Goal: Task Accomplishment & Management: Complete application form

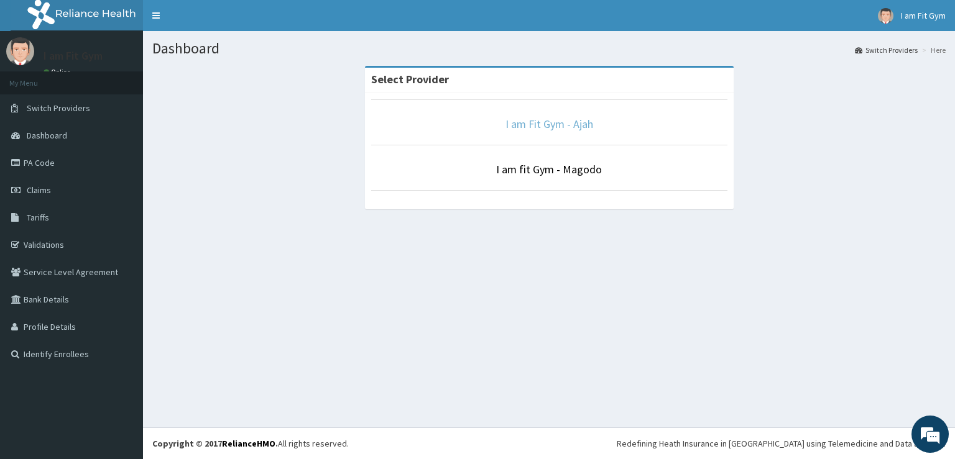
click at [546, 123] on link "I am Fit Gym - Ajah" at bounding box center [550, 124] width 88 height 14
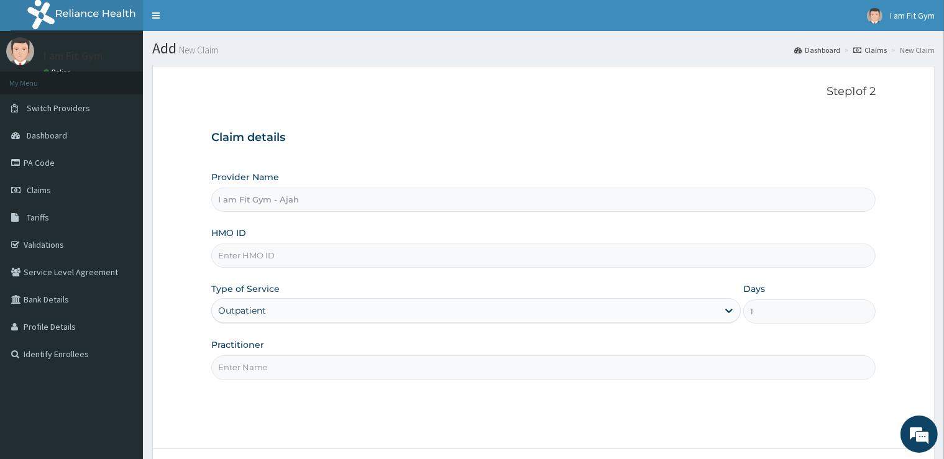
click at [285, 376] on input "Practitioner" at bounding box center [543, 368] width 664 height 24
type input "razzie"
click at [257, 258] on input "HMO ID" at bounding box center [543, 256] width 664 height 24
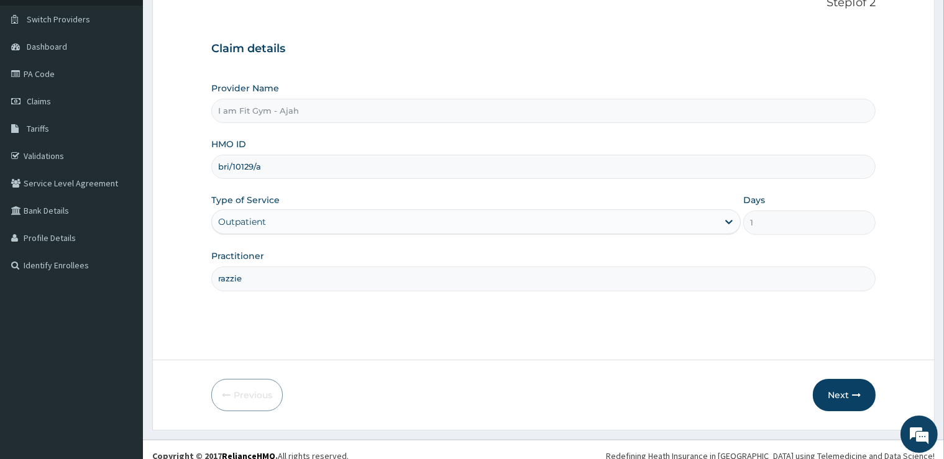
scroll to position [90, 0]
type input "bri/10129/a"
click at [841, 401] on button "Next" at bounding box center [844, 395] width 63 height 32
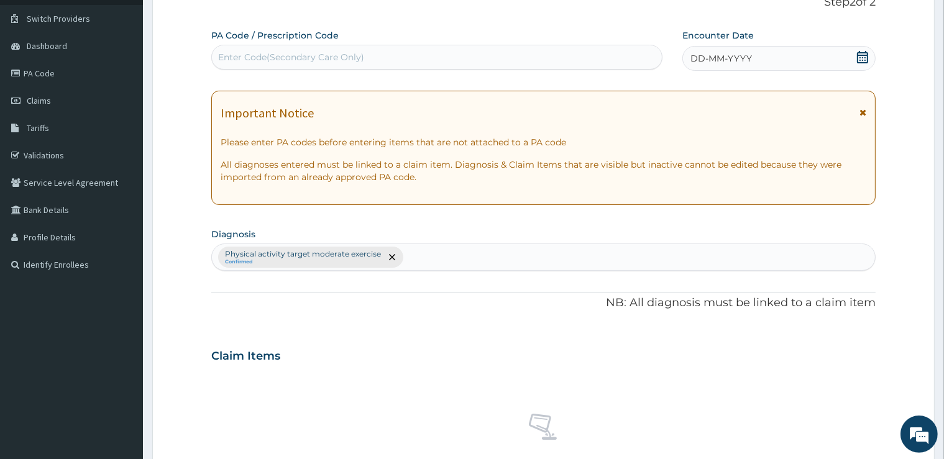
click at [790, 63] on div "DD-MM-YYYY" at bounding box center [779, 58] width 193 height 25
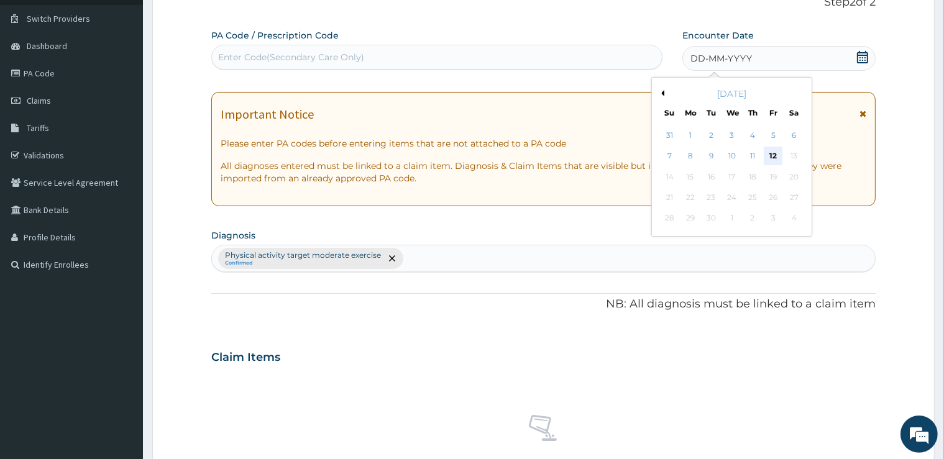
click at [771, 149] on div "12" at bounding box center [773, 156] width 19 height 19
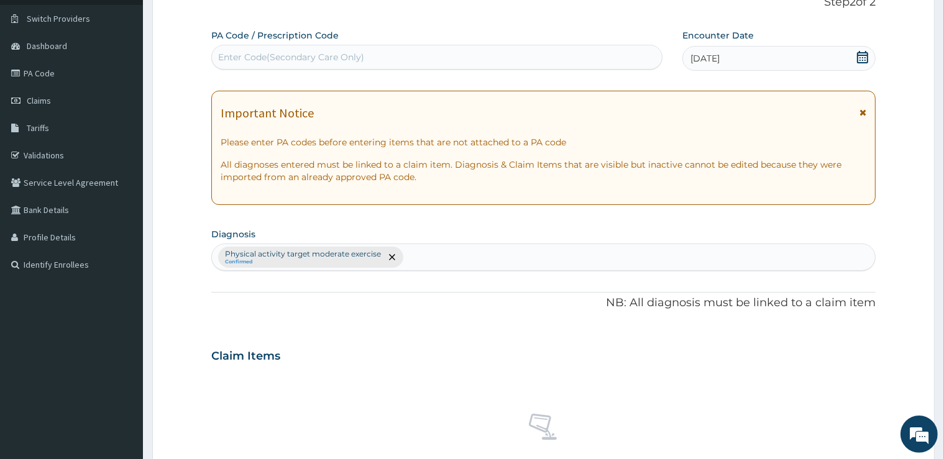
click at [642, 60] on div "Enter Code(Secondary Care Only)" at bounding box center [437, 57] width 450 height 20
type input "PA/07A1F9"
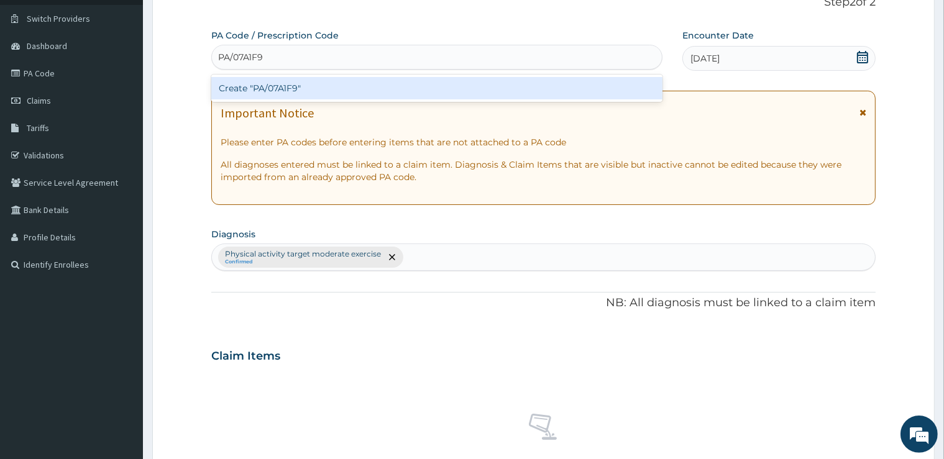
click at [298, 90] on div "Create "PA/07A1F9"" at bounding box center [436, 88] width 451 height 22
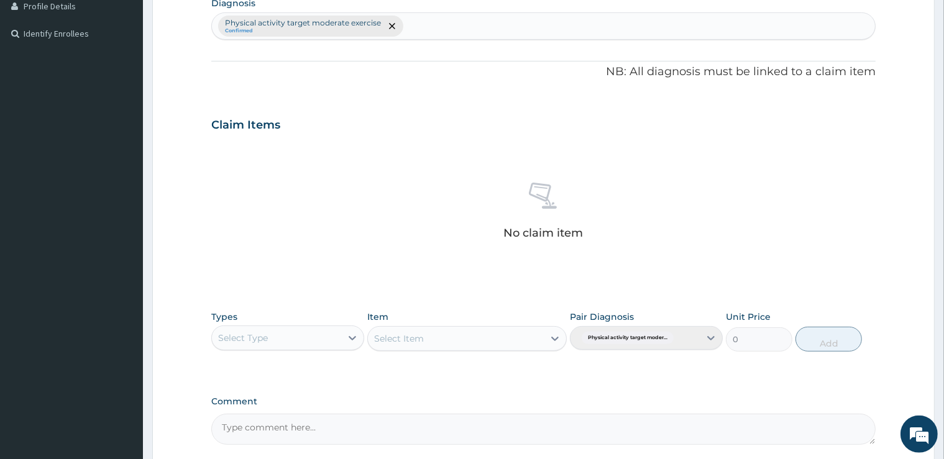
scroll to position [326, 0]
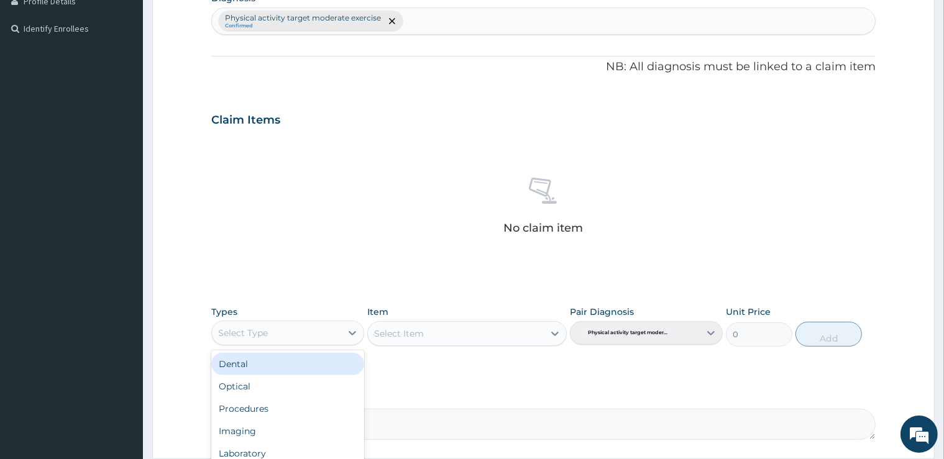
click at [270, 339] on div "Select Type" at bounding box center [276, 333] width 129 height 20
type input "gy"
click at [256, 357] on div "Gym" at bounding box center [287, 364] width 153 height 22
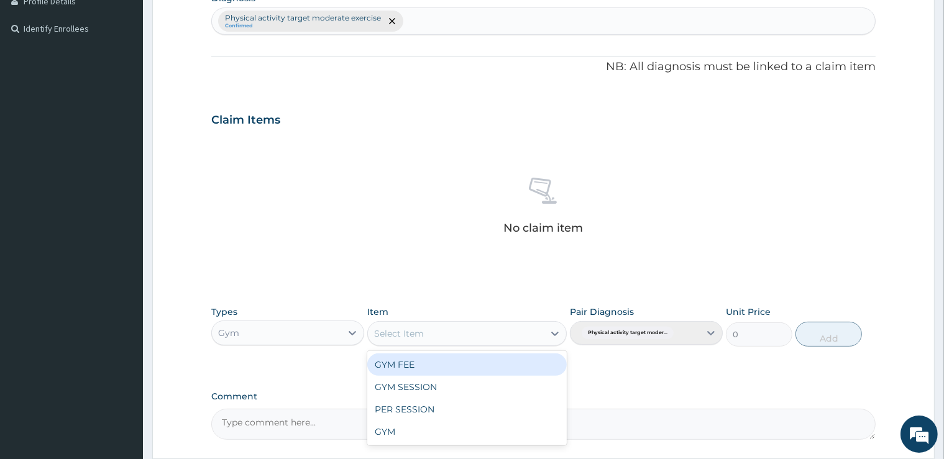
click at [444, 339] on div "Select Item" at bounding box center [456, 334] width 176 height 20
click at [438, 364] on div "GYM FEE" at bounding box center [467, 365] width 200 height 22
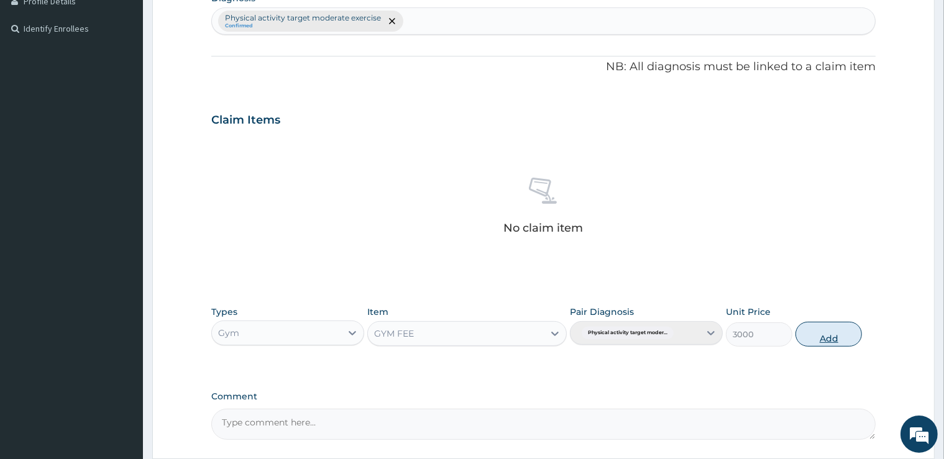
click at [833, 335] on button "Add" at bounding box center [829, 334] width 67 height 25
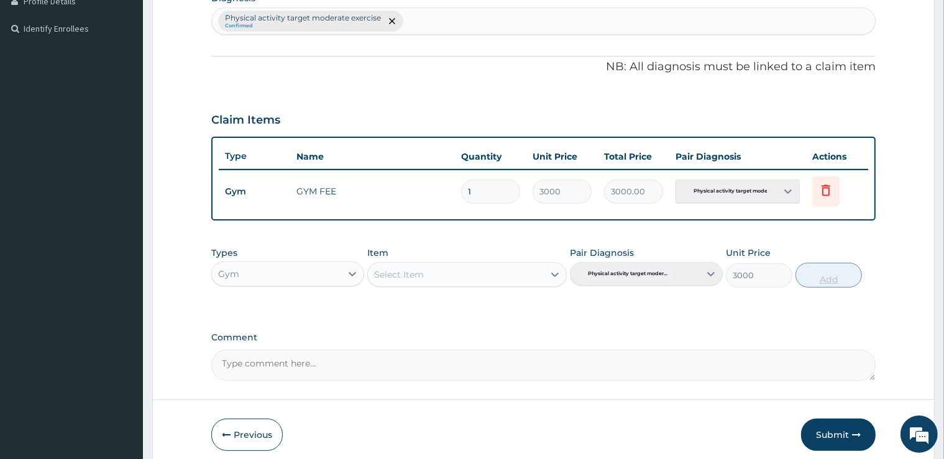
type input "0"
click at [816, 432] on button "Submit" at bounding box center [838, 435] width 75 height 32
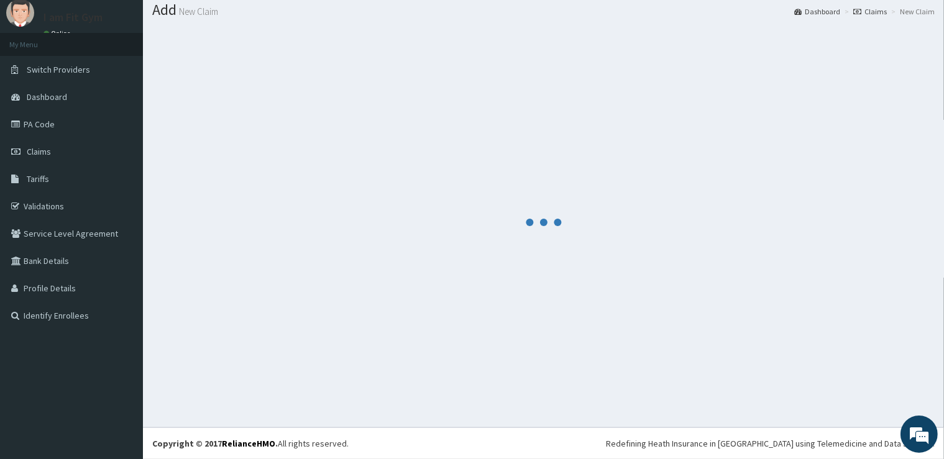
scroll to position [38, 0]
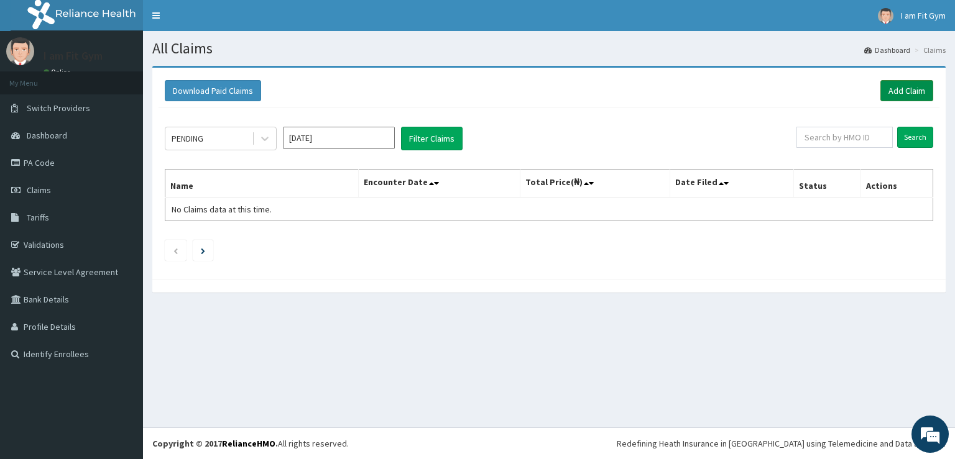
click at [910, 88] on link "Add Claim" at bounding box center [906, 90] width 53 height 21
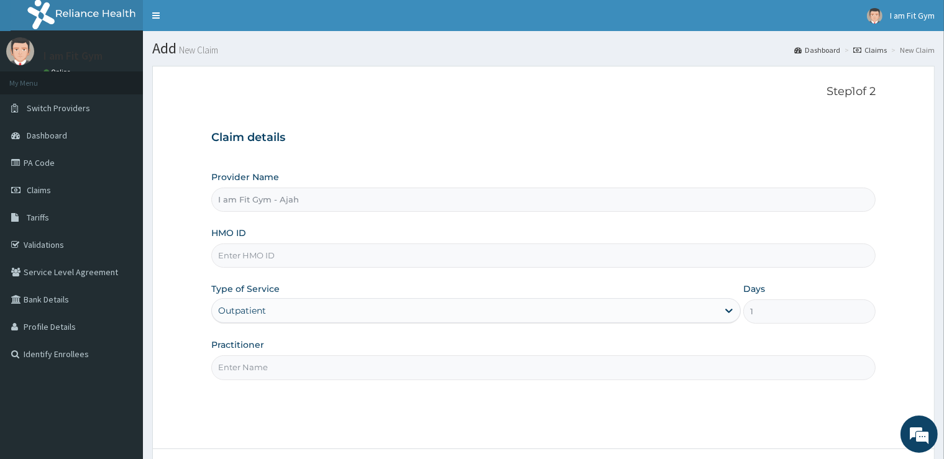
click at [351, 365] on input "Practitioner" at bounding box center [543, 368] width 664 height 24
type input "razzie"
click at [369, 253] on input "HMO ID" at bounding box center [543, 256] width 664 height 24
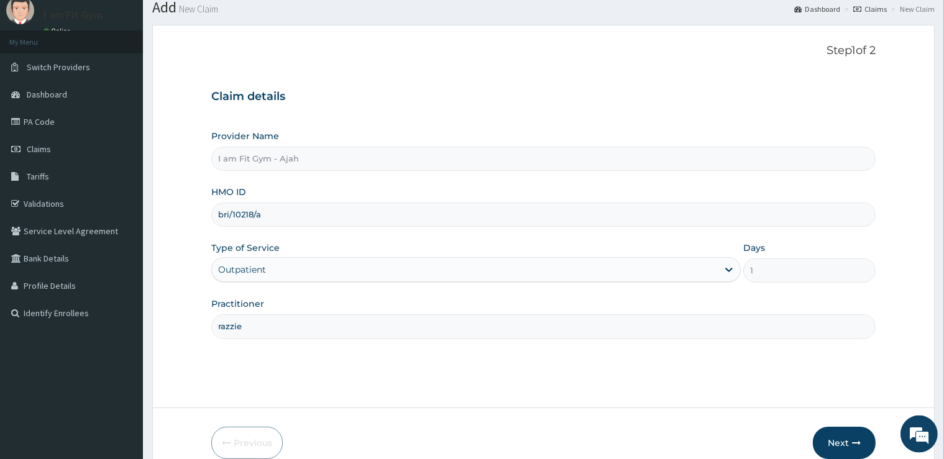
scroll to position [42, 0]
type input "bri/10218/a"
click at [854, 441] on icon "button" at bounding box center [856, 442] width 9 height 9
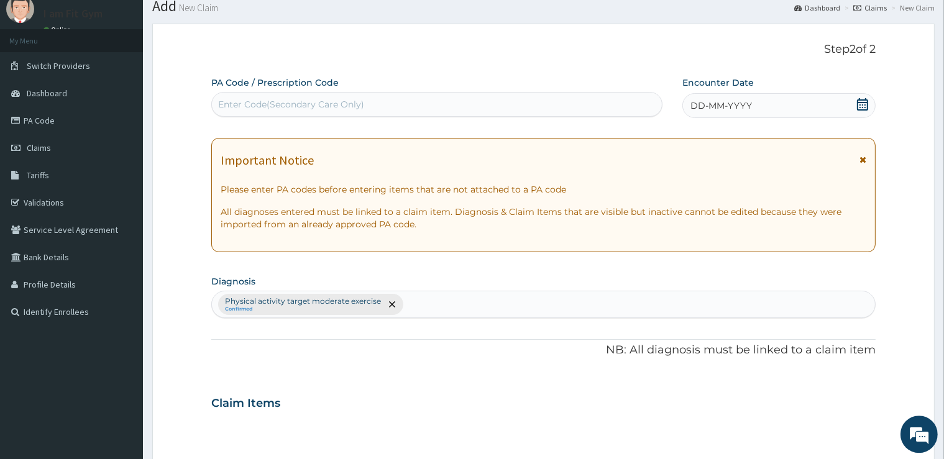
click at [738, 107] on span "DD-MM-YYYY" at bounding box center [722, 105] width 62 height 12
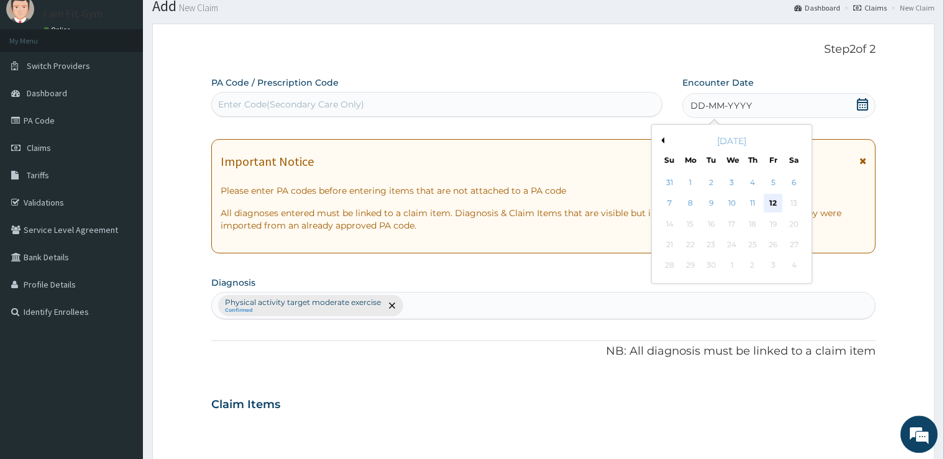
click at [776, 201] on div "12" at bounding box center [773, 204] width 19 height 19
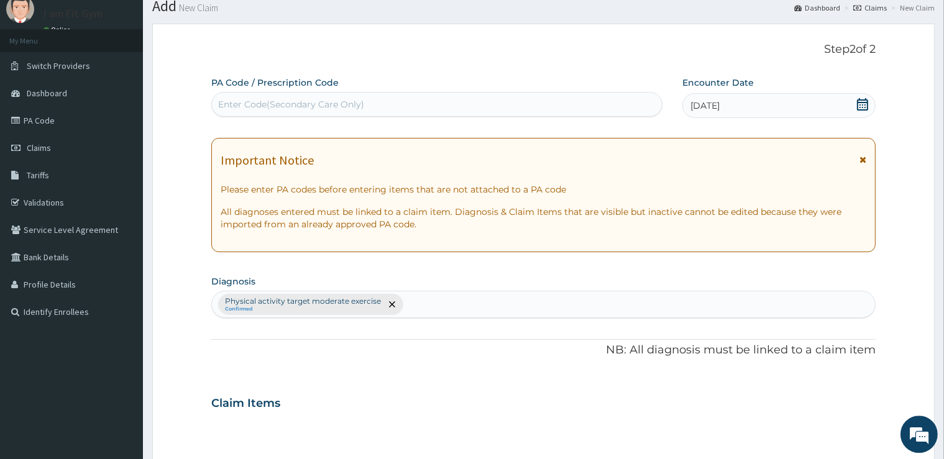
click at [616, 105] on div "Enter Code(Secondary Care Only)" at bounding box center [437, 105] width 450 height 20
type input "PA/7C9B9B"
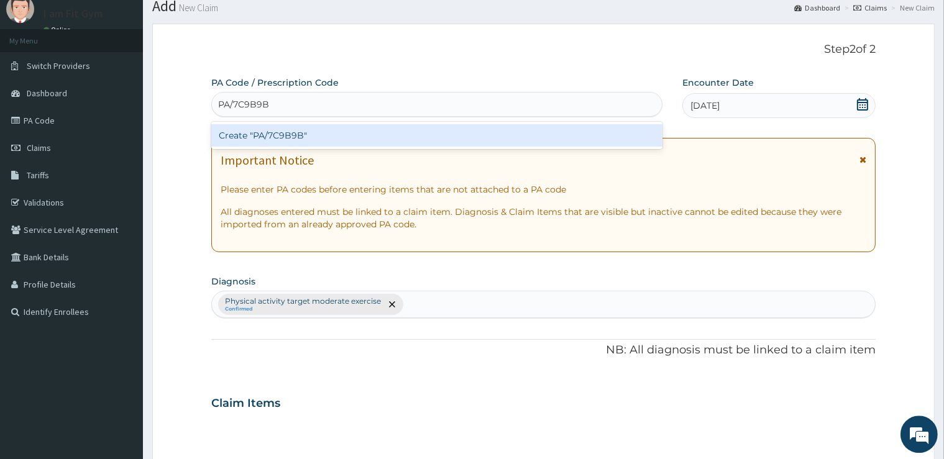
click at [568, 134] on div "Create "PA/7C9B9B"" at bounding box center [436, 135] width 451 height 22
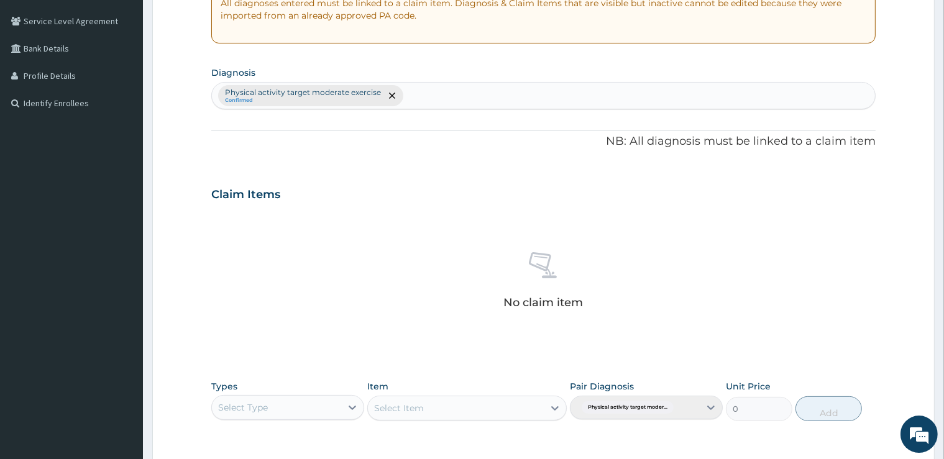
scroll to position [323, 0]
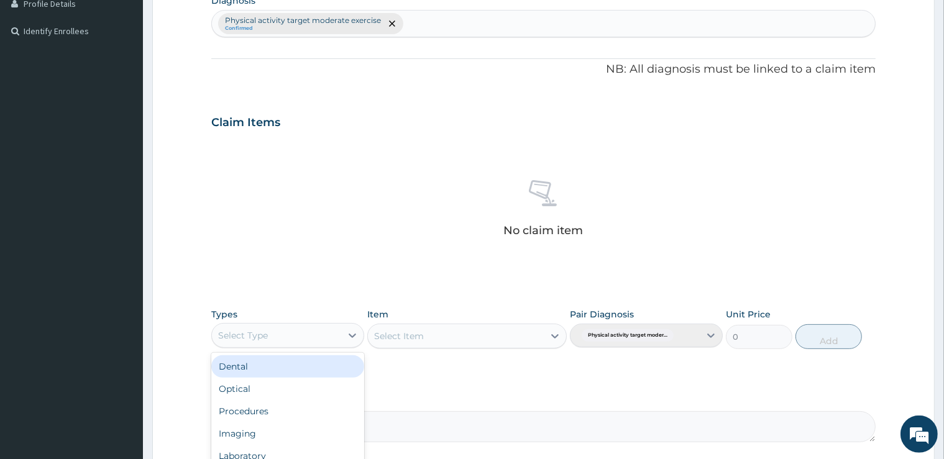
click at [307, 330] on div "Select Type" at bounding box center [276, 336] width 129 height 20
type input "gy"
click at [275, 366] on div "Gym" at bounding box center [287, 367] width 153 height 22
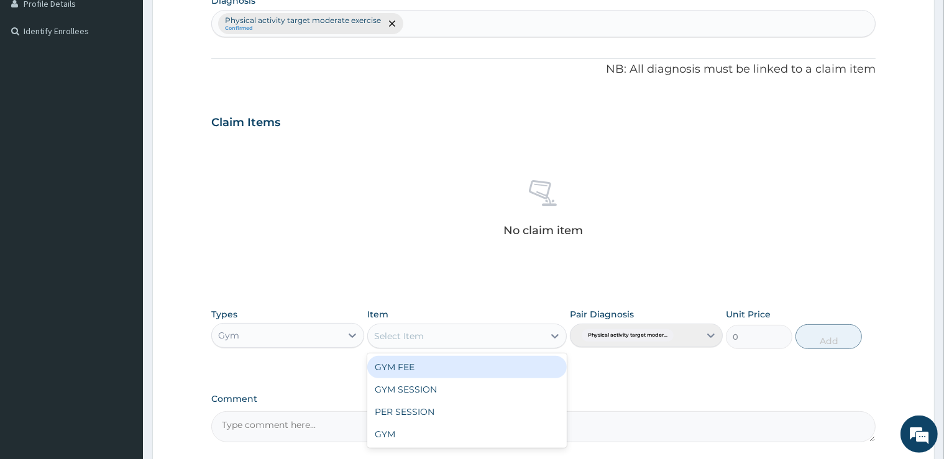
click at [443, 343] on div "Select Item" at bounding box center [456, 336] width 176 height 20
click at [420, 366] on div "GYM FEE" at bounding box center [467, 367] width 200 height 22
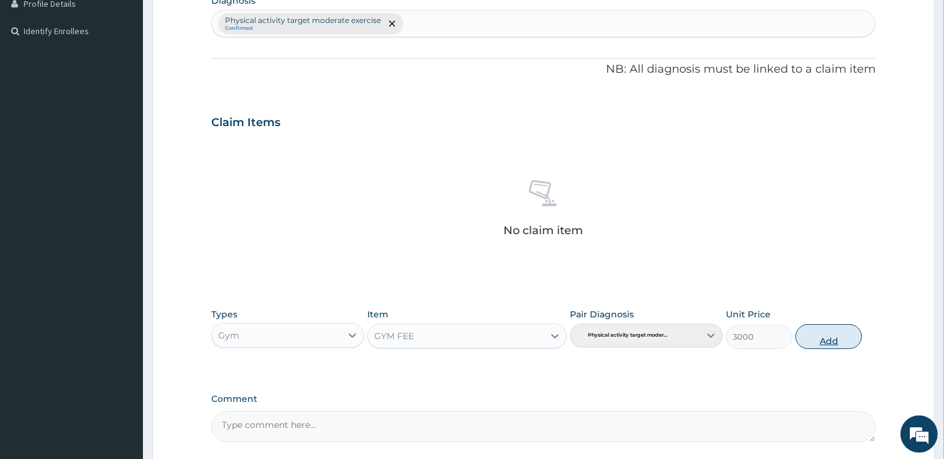
click at [829, 336] on button "Add" at bounding box center [829, 337] width 67 height 25
type input "0"
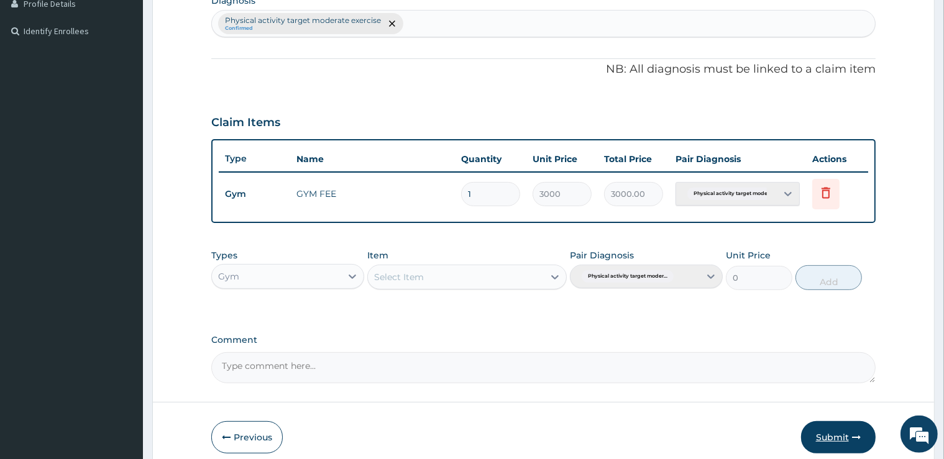
click at [842, 436] on button "Submit" at bounding box center [838, 438] width 75 height 32
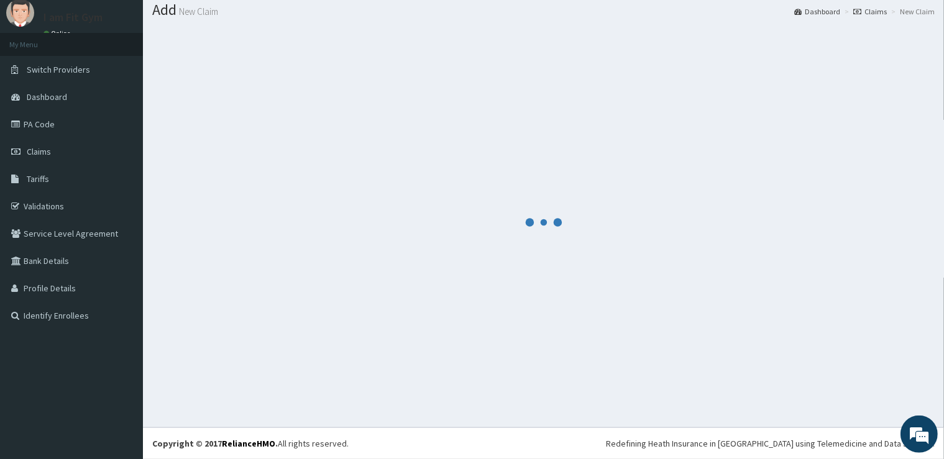
scroll to position [38, 0]
